Goal: Task Accomplishment & Management: Manage account settings

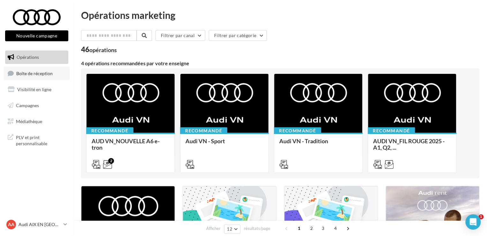
click at [46, 74] on span "Boîte de réception" at bounding box center [34, 72] width 36 height 5
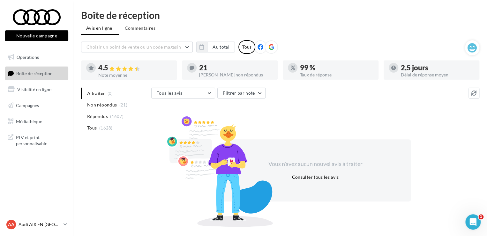
click at [59, 226] on p "Audi AIX EN [GEOGRAPHIC_DATA]" at bounding box center [40, 224] width 42 height 6
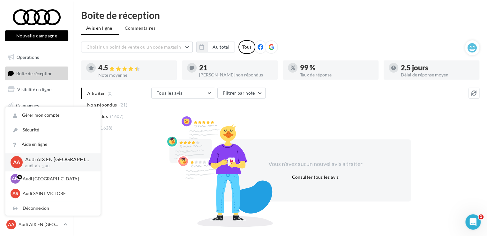
click at [135, 207] on div "A traiter (0) Non répondus (21) Répondus (1607) Tous (1628) Tous les avis Tous …" at bounding box center [280, 155] width 398 height 137
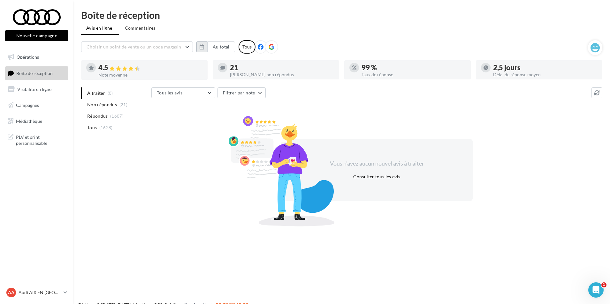
click at [198, 48] on button "button" at bounding box center [201, 47] width 11 height 11
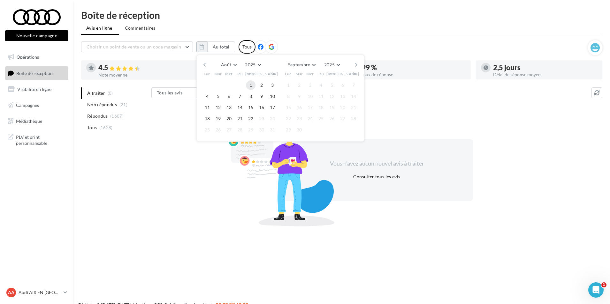
click at [248, 85] on button "1" at bounding box center [251, 85] width 10 height 10
click at [248, 118] on button "22" at bounding box center [251, 119] width 10 height 10
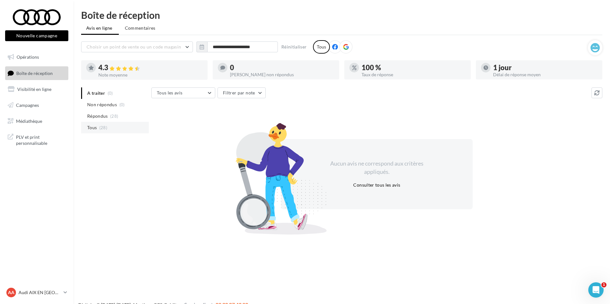
click at [98, 128] on li "Tous (28)" at bounding box center [115, 127] width 68 height 11
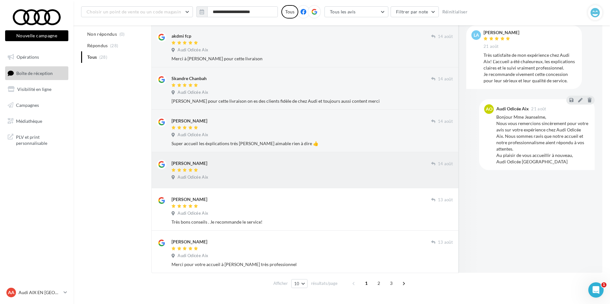
scroll to position [255, 0]
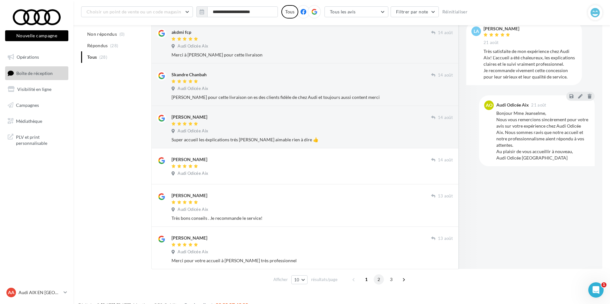
click at [382, 235] on span "2" at bounding box center [379, 280] width 10 height 10
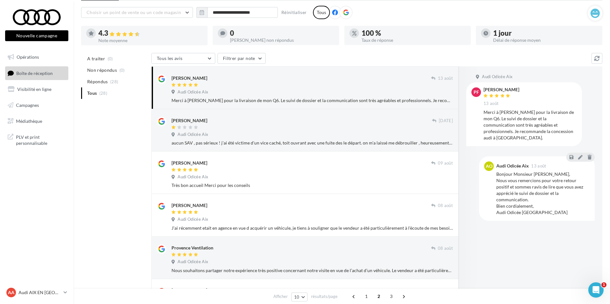
scroll to position [32, 0]
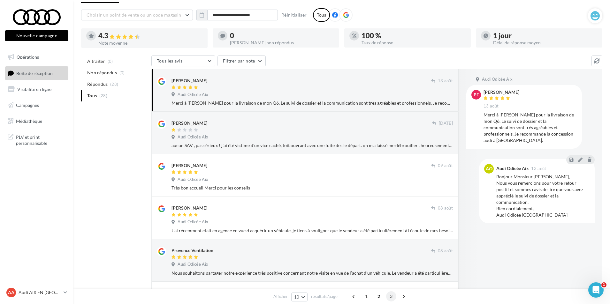
click at [389, 235] on span "3" at bounding box center [391, 297] width 10 height 10
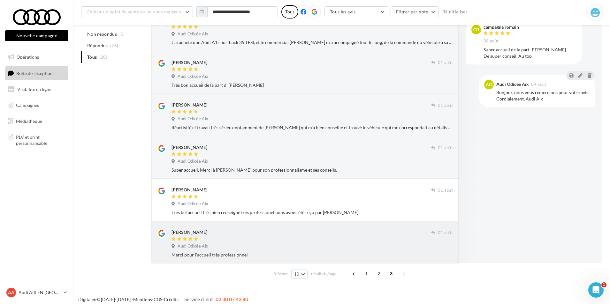
scroll to position [187, 0]
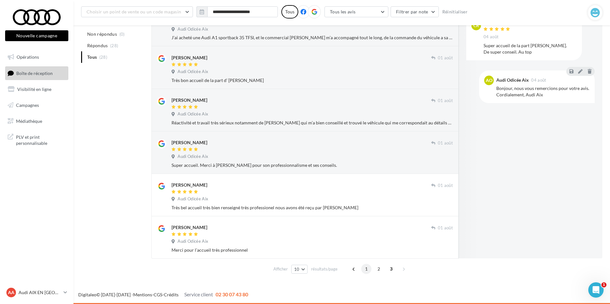
click at [361, 235] on span "1" at bounding box center [366, 269] width 10 height 10
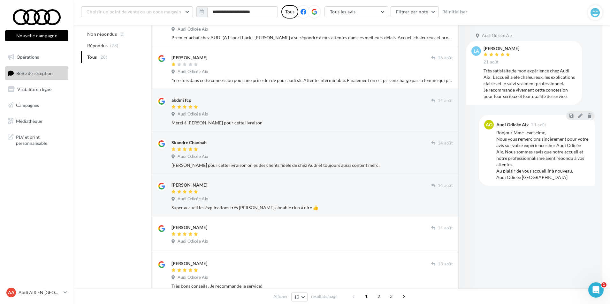
click at [102, 139] on div "A traiter (0) Non répondus (0) Répondus (28) Tous (28) Tous les avis Tous les a…" at bounding box center [341, 130] width 521 height 450
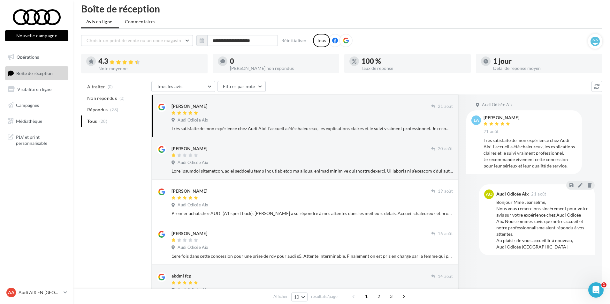
scroll to position [0, 0]
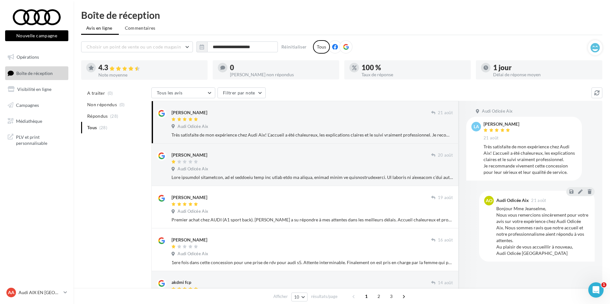
drag, startPoint x: 153, startPoint y: 161, endPoint x: 140, endPoint y: 163, distance: 13.6
click at [153, 162] on div "[PERSON_NAME] [DATE] Audi Odicée Aix" at bounding box center [304, 165] width 307 height 42
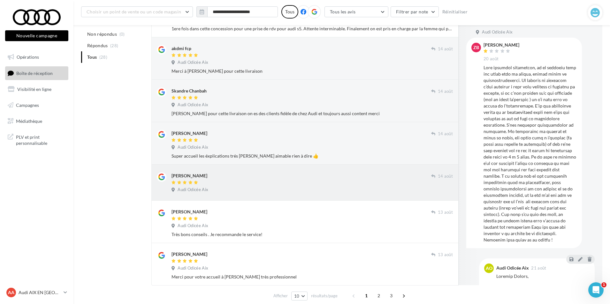
scroll to position [266, 0]
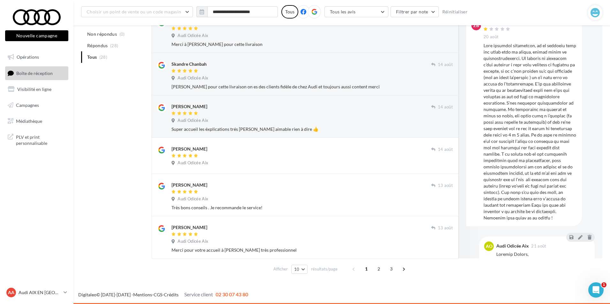
click at [386, 235] on span "3" at bounding box center [391, 269] width 10 height 10
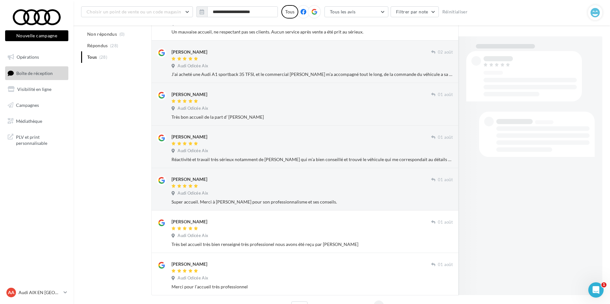
scroll to position [187, 0]
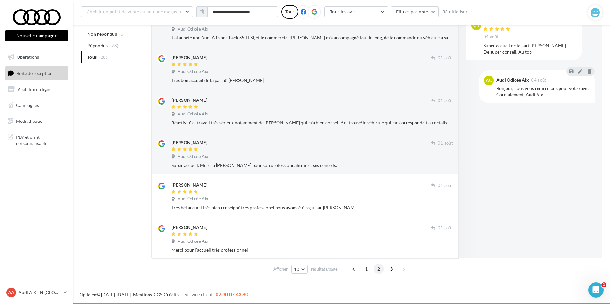
click at [377, 235] on span "2" at bounding box center [379, 269] width 10 height 10
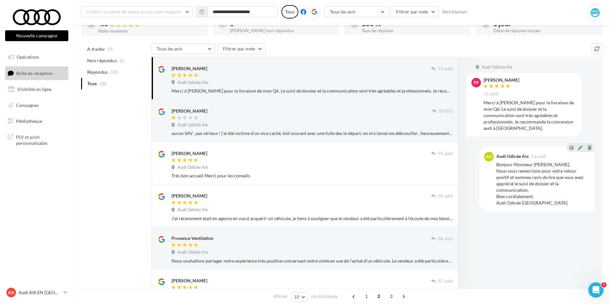
scroll to position [49, 0]
click at [129, 226] on div "A traiter (0) Non répondus (0) Répondus (28) Tous (28) Tous les avis Tous les a…" at bounding box center [341, 272] width 521 height 456
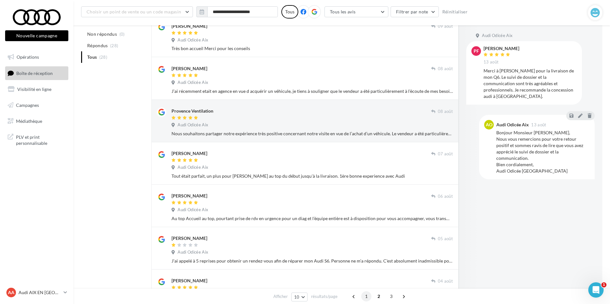
click at [369, 235] on span "1" at bounding box center [366, 297] width 10 height 10
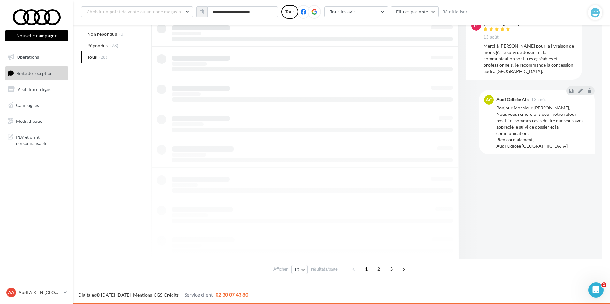
scroll to position [151, 0]
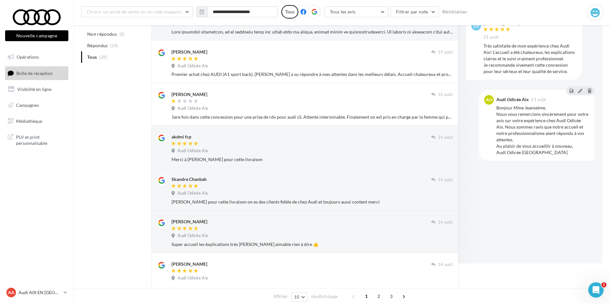
click at [106, 109] on div "A traiter (0) Non répondus (0) Répondus (28) Tous (28) Tous les avis Tous les a…" at bounding box center [341, 167] width 521 height 450
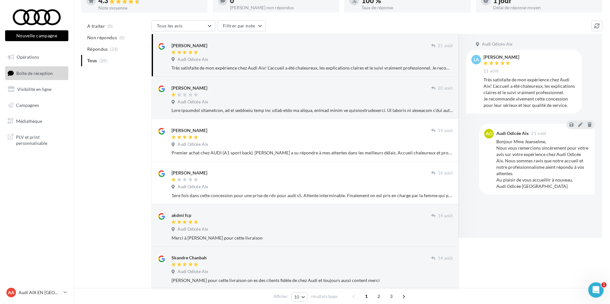
scroll to position [0, 0]
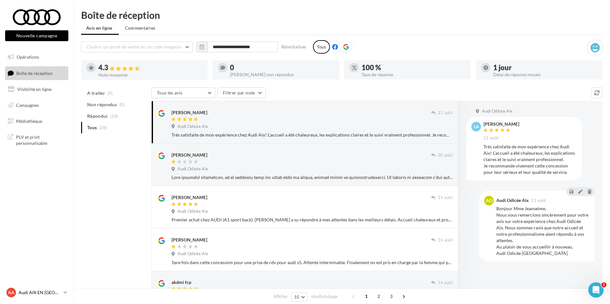
click at [54, 235] on p "Audi AIX EN [GEOGRAPHIC_DATA]" at bounding box center [40, 293] width 42 height 6
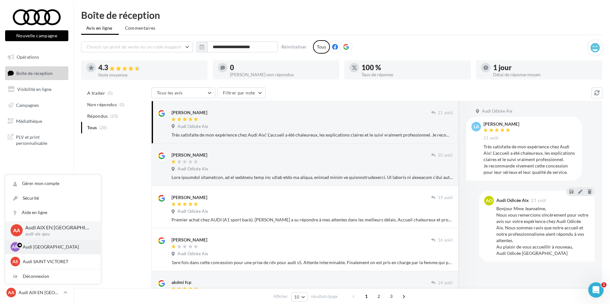
click at [42, 235] on p "Audi [GEOGRAPHIC_DATA]" at bounding box center [58, 247] width 70 height 6
